Goal: Task Accomplishment & Management: Manage account settings

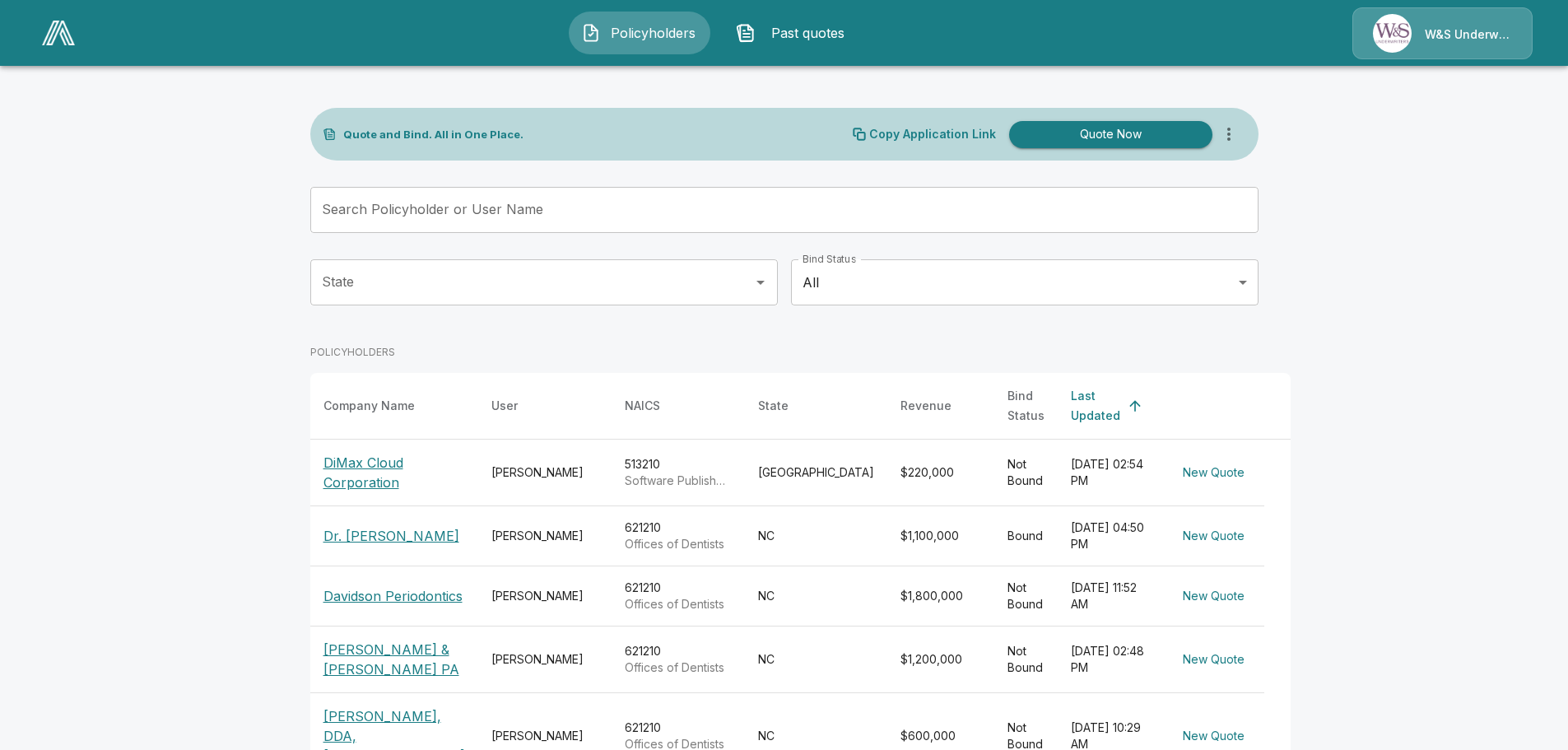
click at [1446, 34] on div "W&S Underwriters" at bounding box center [1442, 33] width 180 height 51
click at [61, 32] on img at bounding box center [58, 33] width 33 height 24
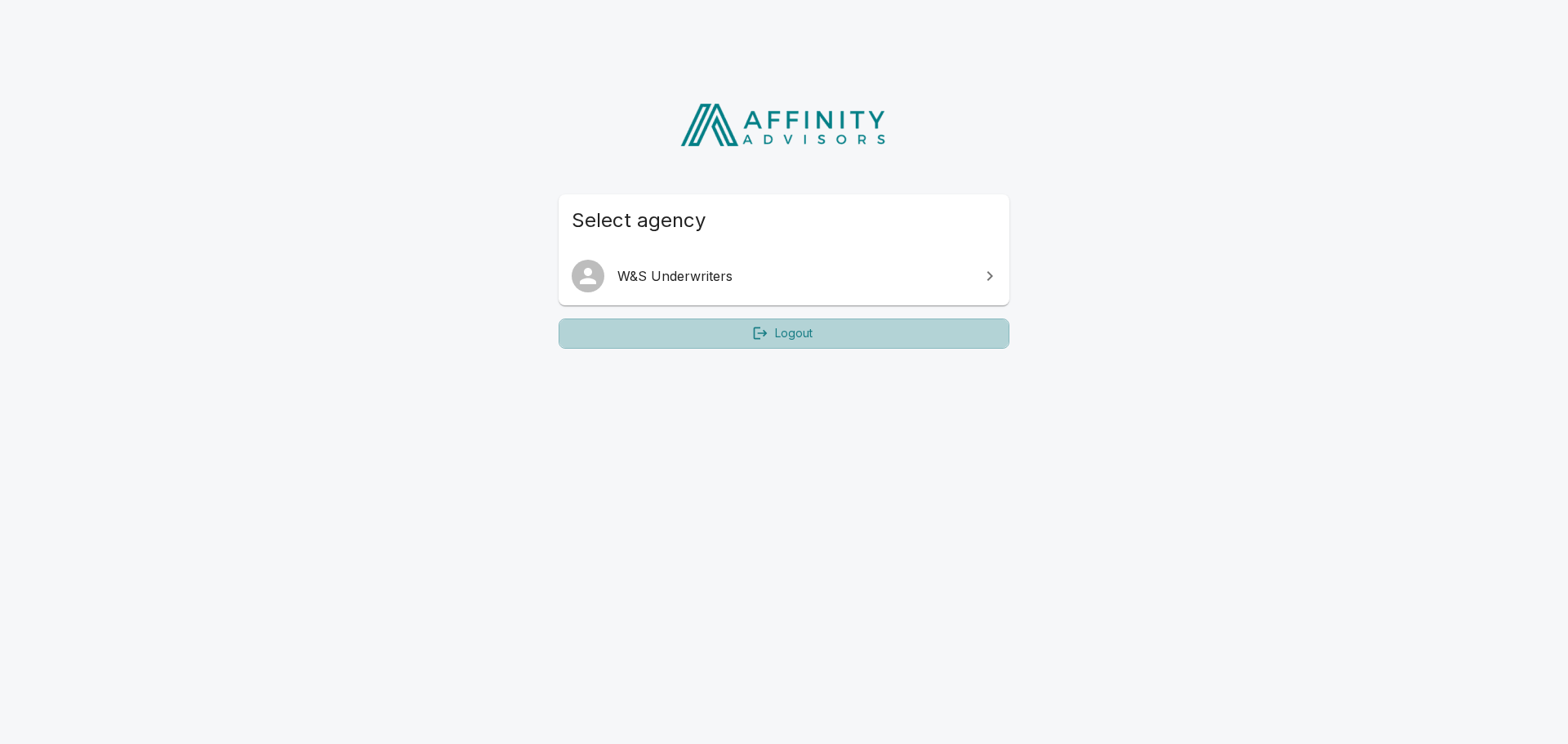
click at [786, 326] on link "Logout" at bounding box center [784, 333] width 451 height 31
